Goal: Book appointment/travel/reservation

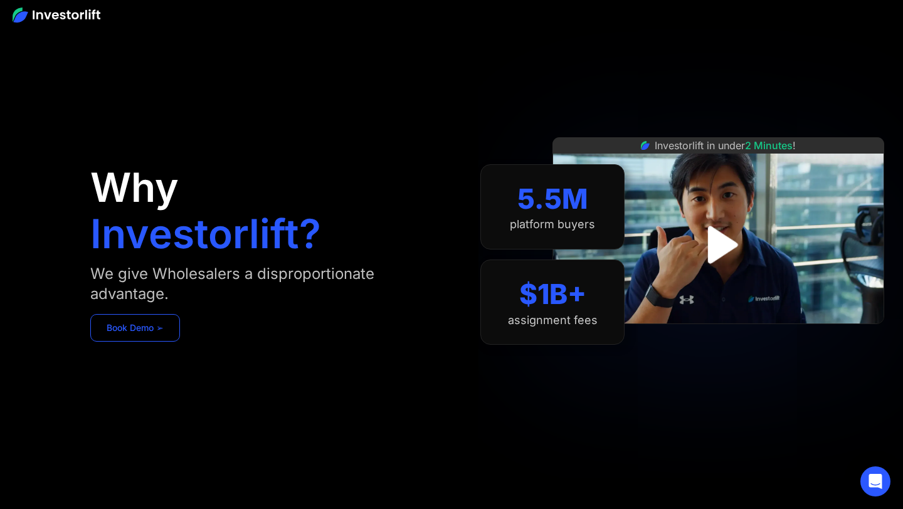
click at [139, 329] on link "Book Demo ➢" at bounding box center [135, 328] width 90 height 28
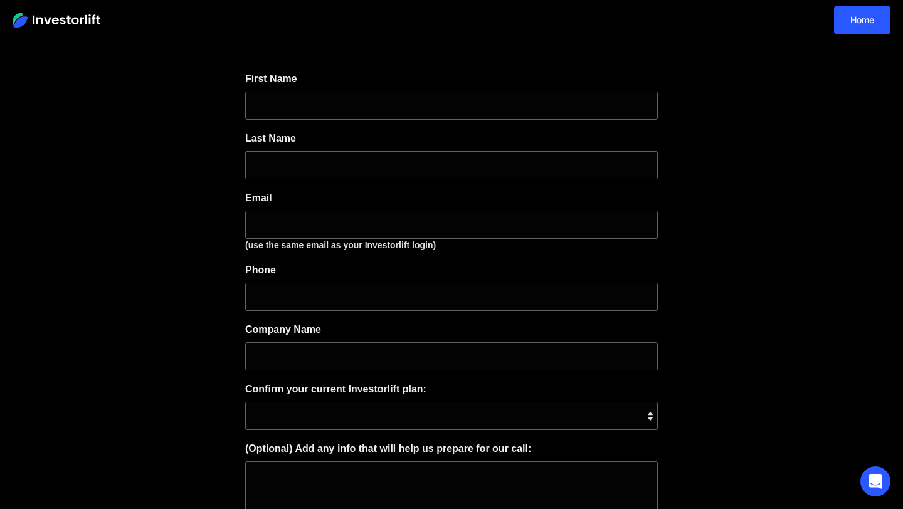
scroll to position [38, 0]
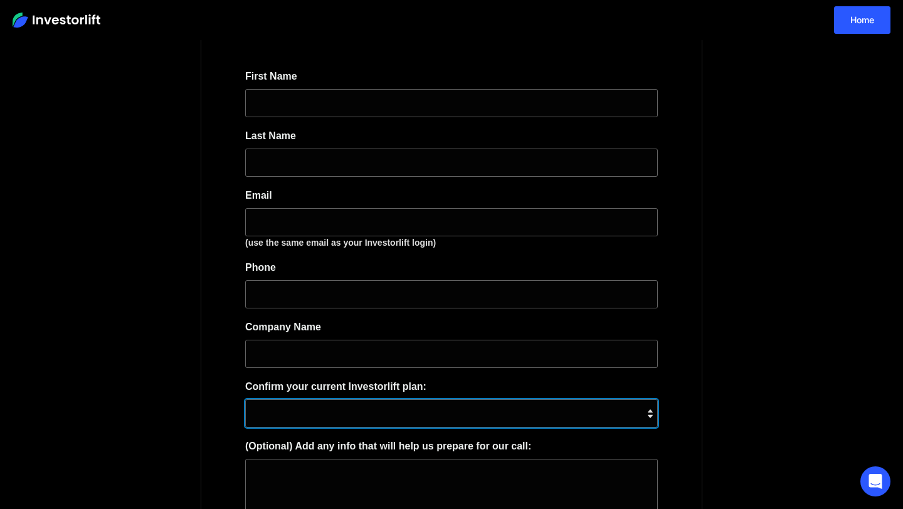
click at [541, 412] on select "**********" at bounding box center [451, 414] width 413 height 28
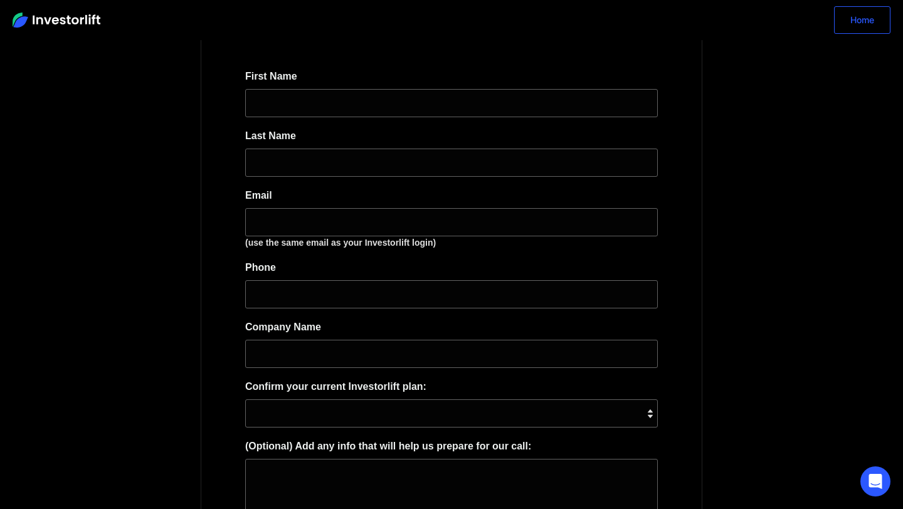
click at [861, 16] on link "Home" at bounding box center [862, 20] width 56 height 28
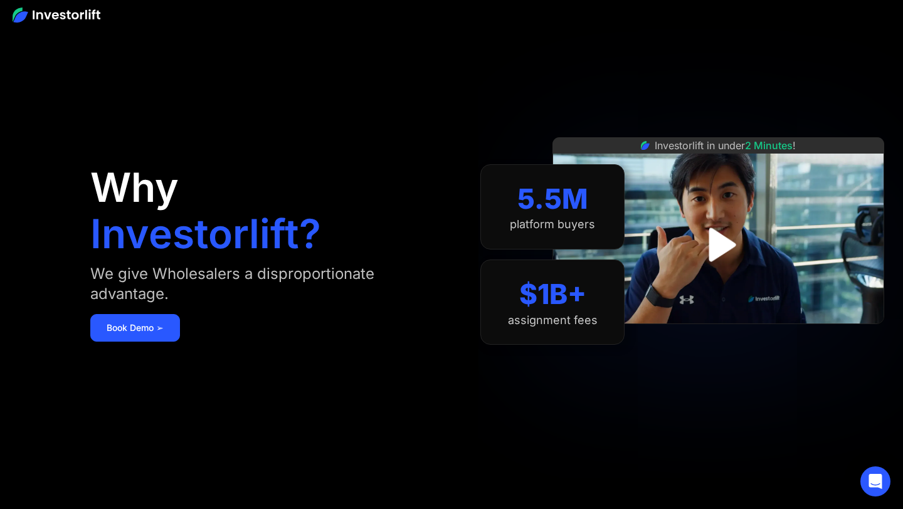
click at [24, 12] on img at bounding box center [57, 15] width 88 height 15
click at [41, 9] on img at bounding box center [57, 15] width 88 height 15
